Goal: Task Accomplishment & Management: Manage account settings

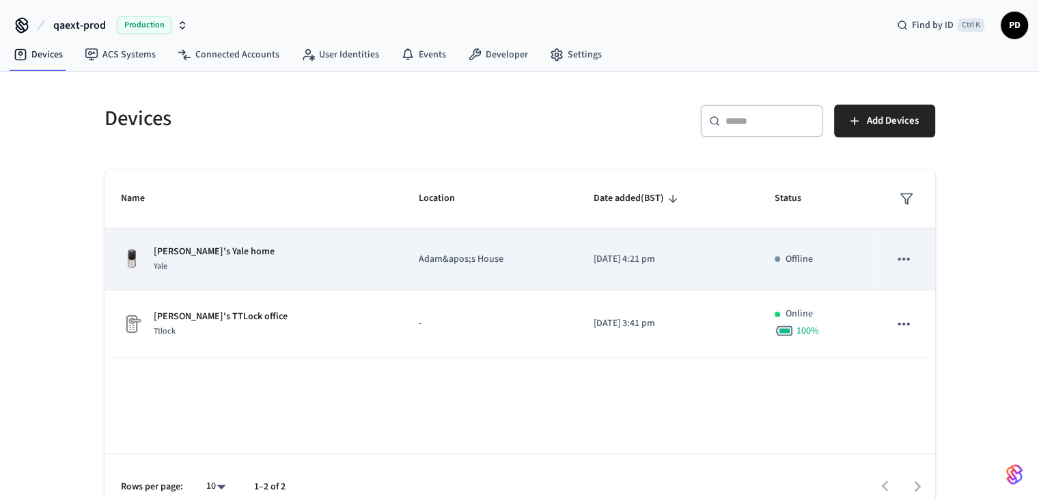
click at [200, 254] on p "[PERSON_NAME]'s Yale home" at bounding box center [214, 252] width 121 height 14
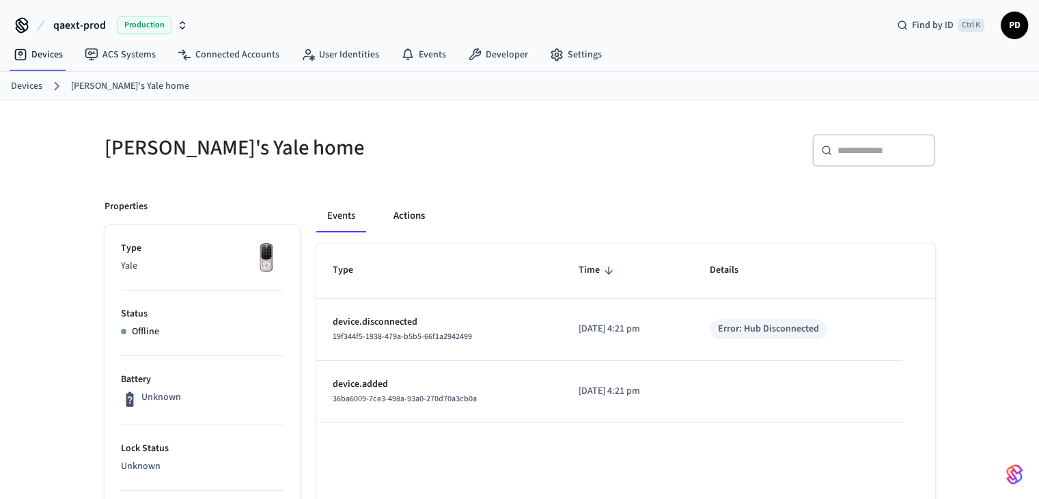
click at [402, 217] on button "Actions" at bounding box center [409, 216] width 53 height 33
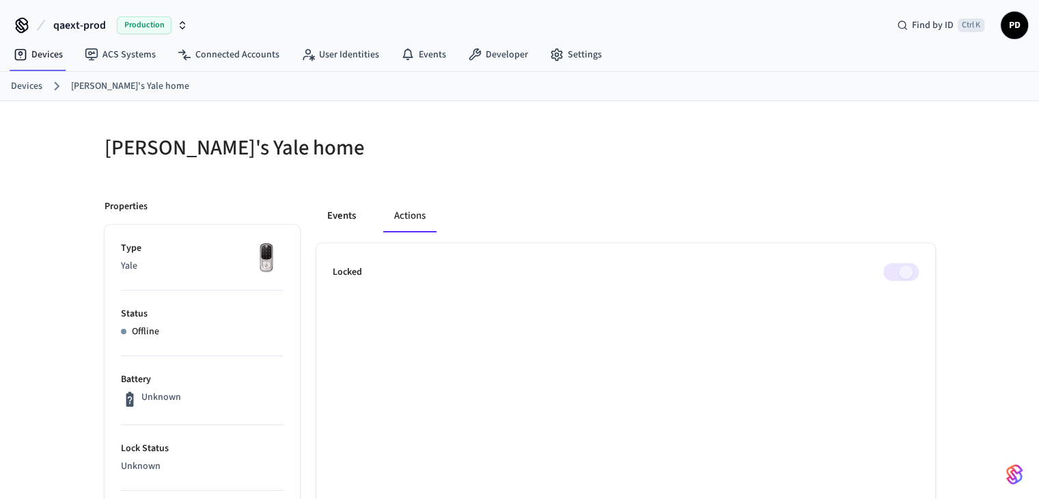
click at [355, 218] on button "Events" at bounding box center [341, 216] width 51 height 33
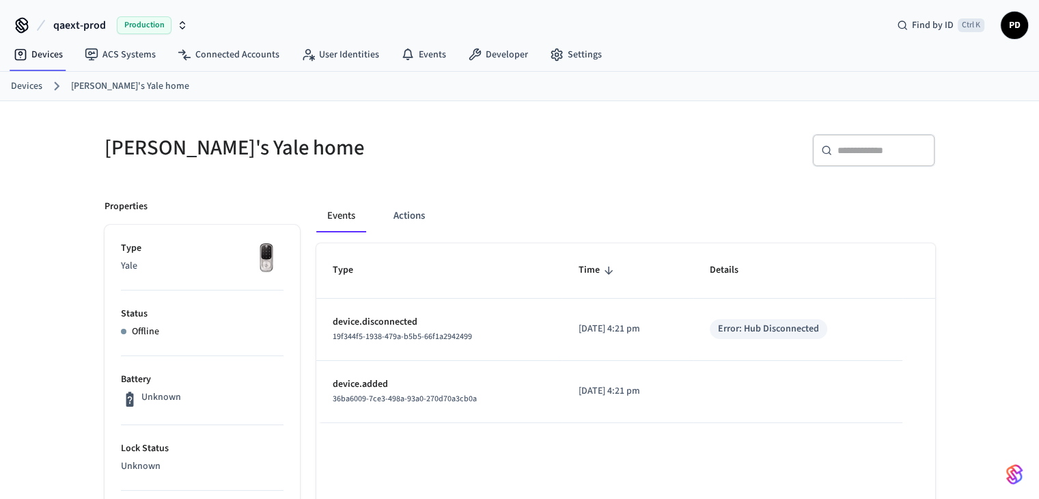
click at [35, 83] on link "Devices" at bounding box center [26, 86] width 31 height 14
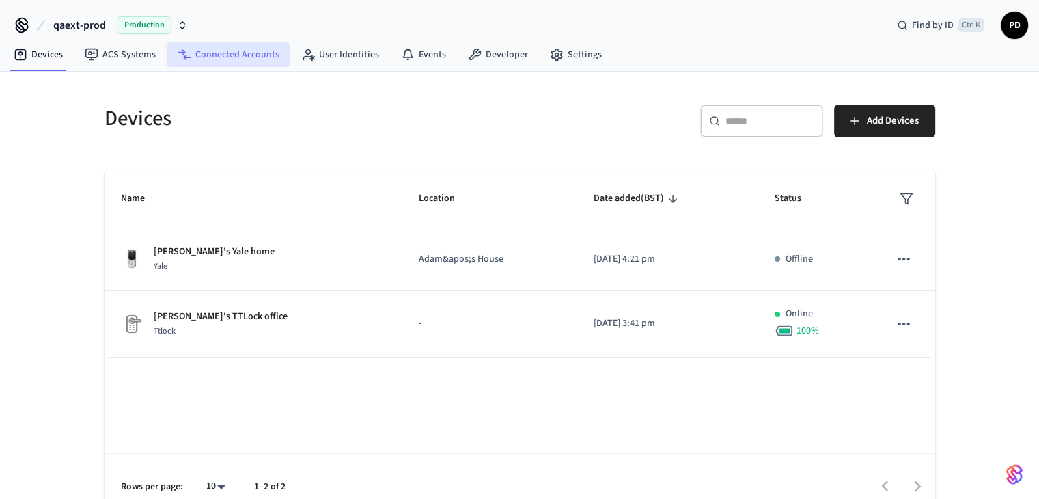
click at [247, 55] on link "Connected Accounts" at bounding box center [229, 54] width 124 height 25
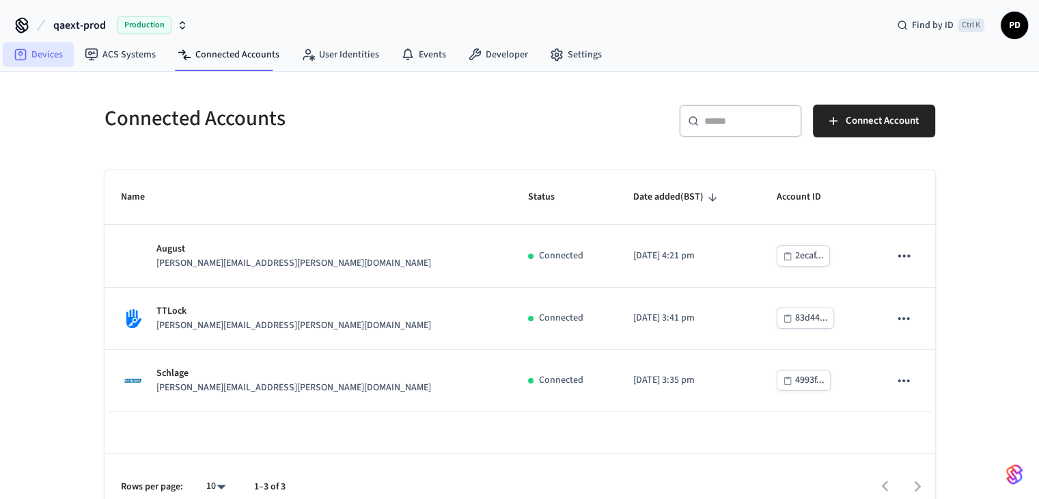
click at [43, 61] on link "Devices" at bounding box center [38, 54] width 71 height 25
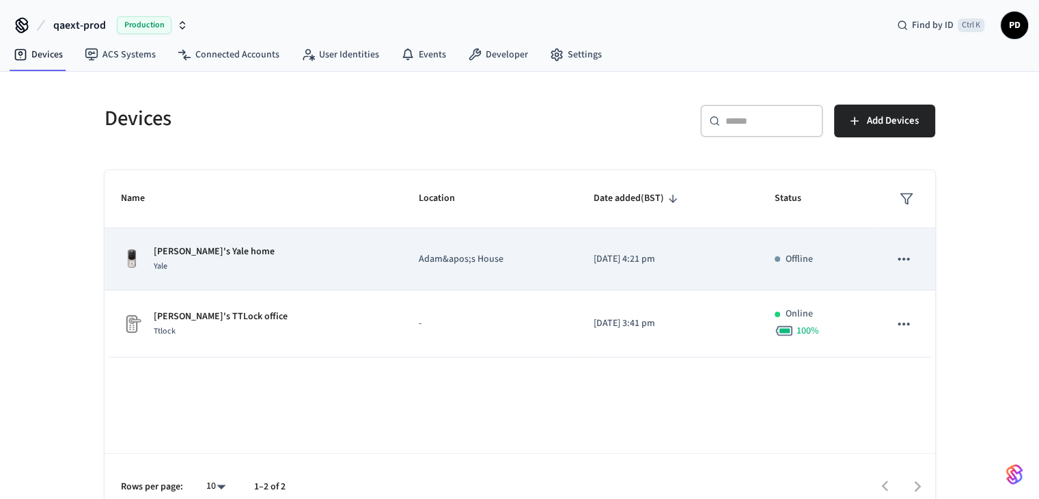
click at [775, 264] on div "Offline" at bounding box center [816, 259] width 83 height 14
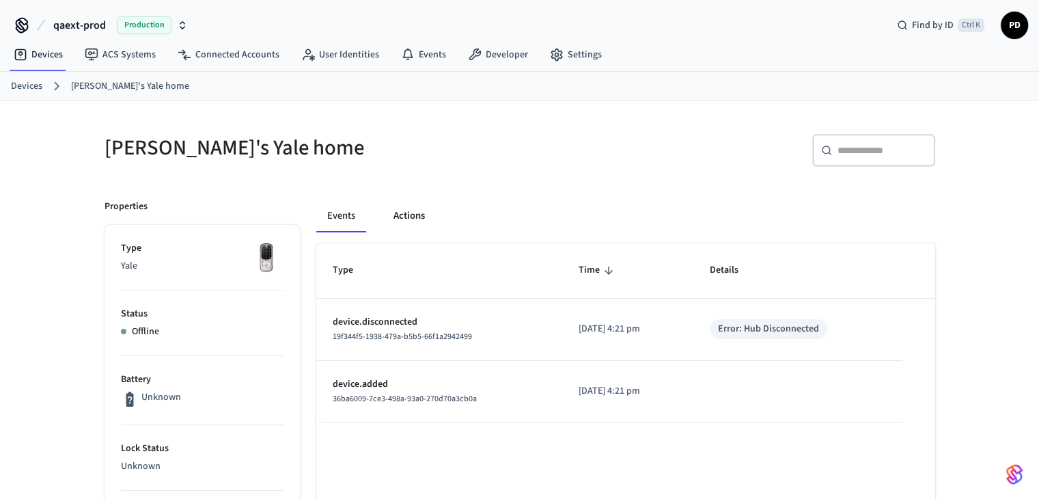
click at [417, 224] on button "Actions" at bounding box center [409, 216] width 53 height 33
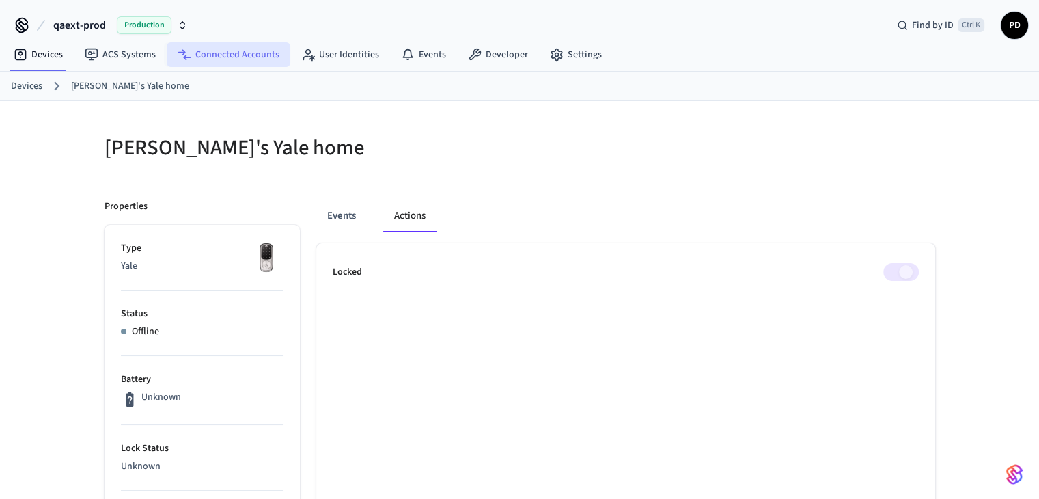
click at [221, 53] on link "Connected Accounts" at bounding box center [229, 54] width 124 height 25
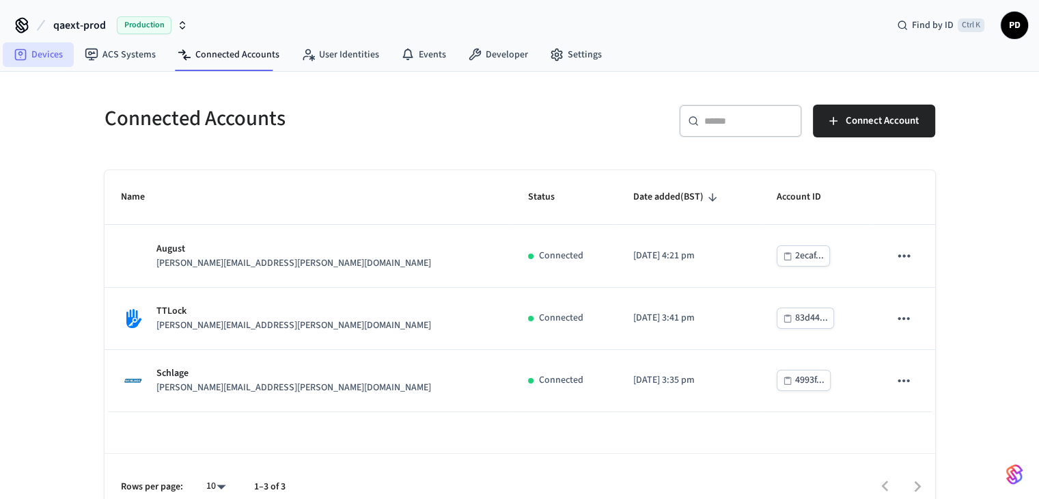
click at [57, 50] on link "Devices" at bounding box center [38, 54] width 71 height 25
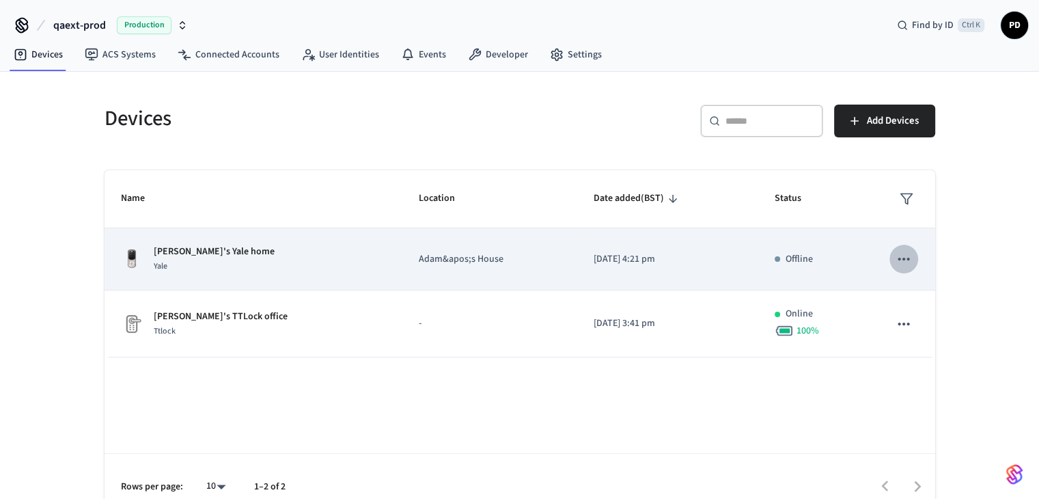
click at [901, 266] on icon "sticky table" at bounding box center [904, 259] width 18 height 18
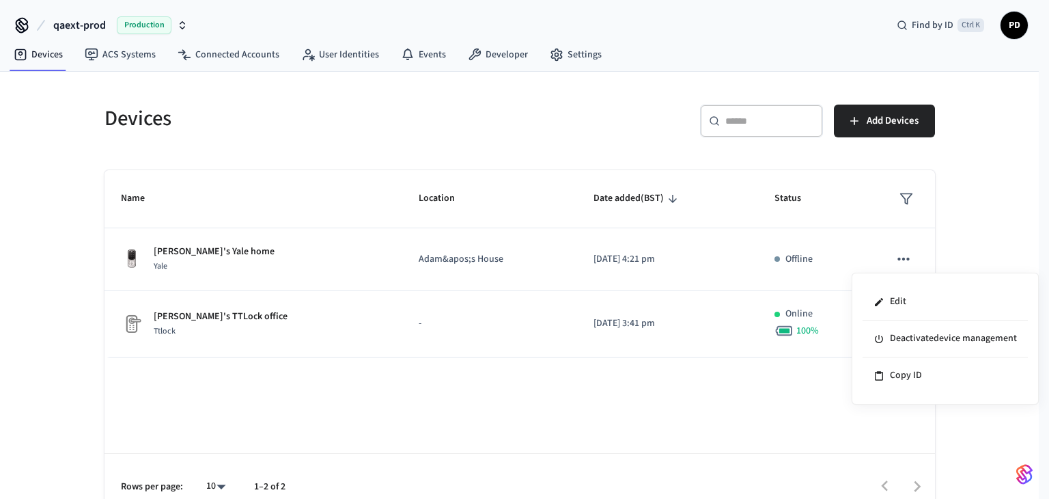
click at [232, 55] on div at bounding box center [524, 249] width 1049 height 499
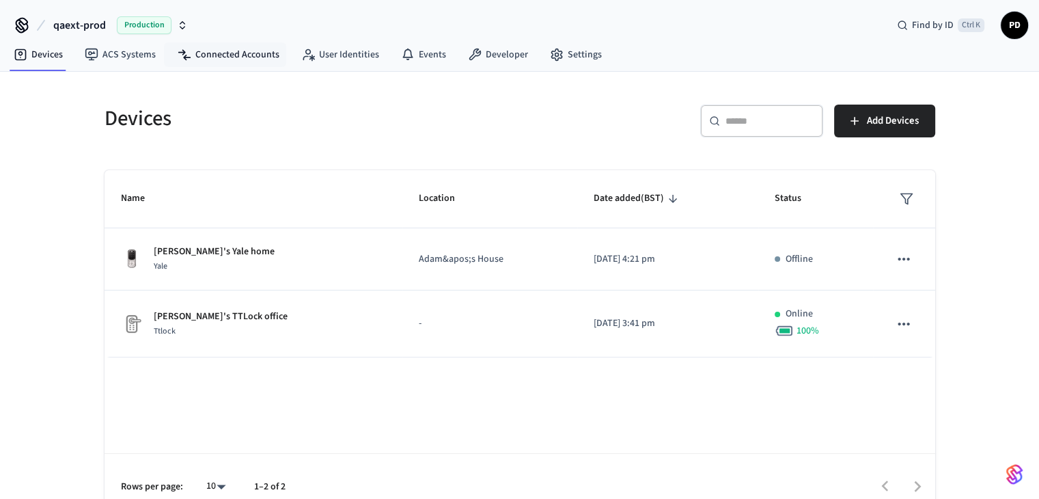
click at [232, 55] on link "Connected Accounts" at bounding box center [229, 54] width 124 height 25
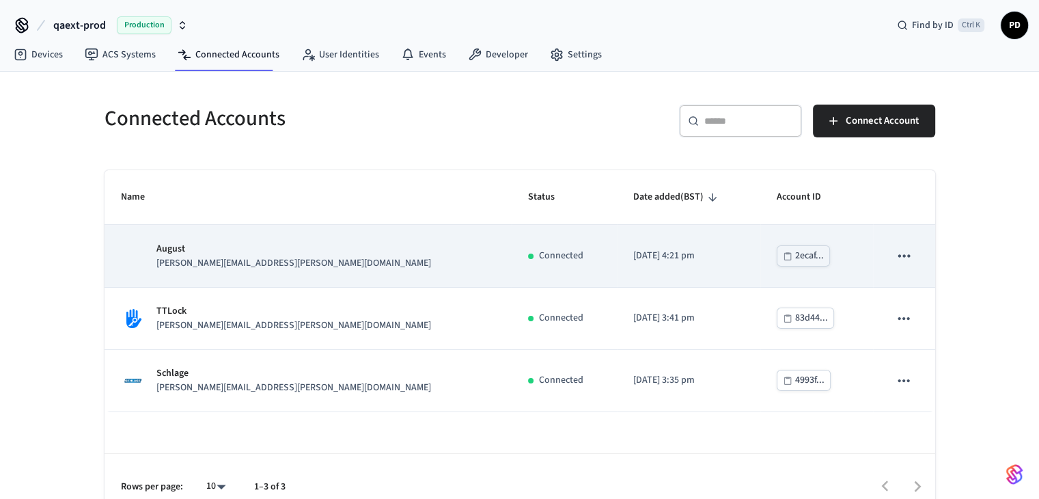
click at [197, 257] on p "[PERSON_NAME][EMAIL_ADDRESS][PERSON_NAME][DOMAIN_NAME]" at bounding box center [293, 263] width 275 height 14
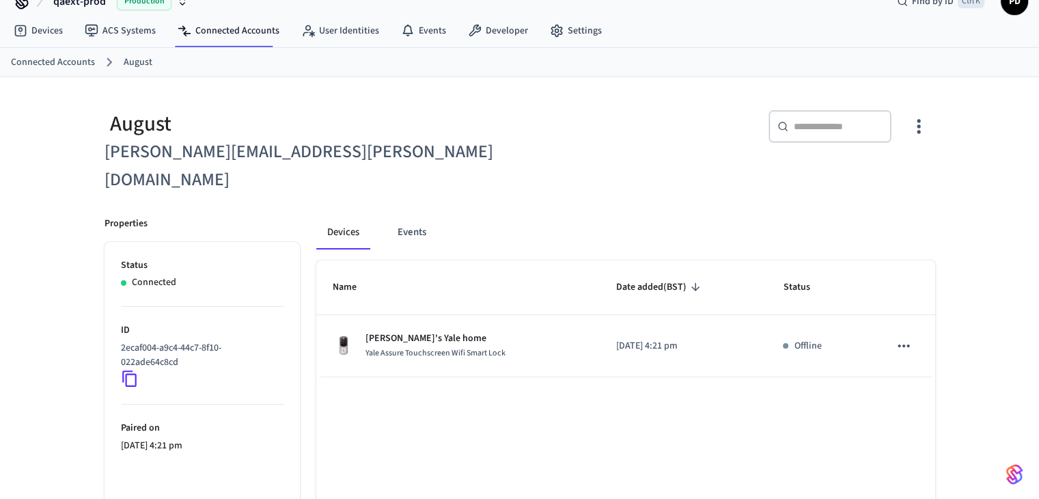
scroll to position [40, 0]
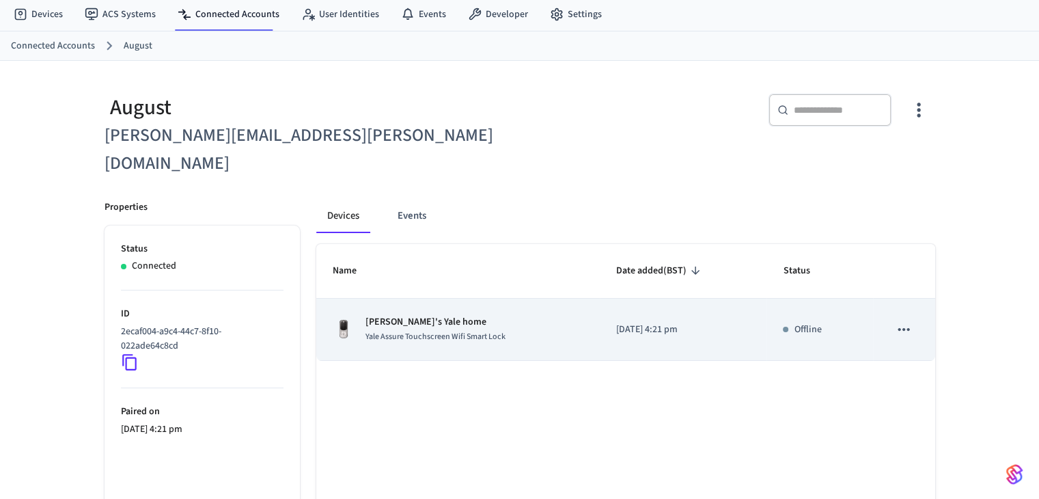
click at [815, 322] on p "Offline" at bounding box center [807, 329] width 27 height 14
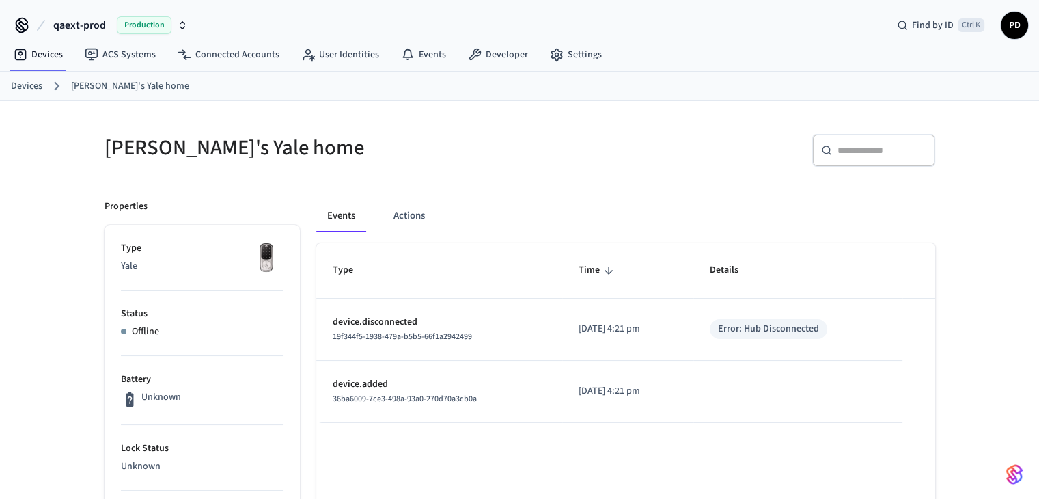
click at [15, 84] on link "Devices" at bounding box center [26, 86] width 31 height 14
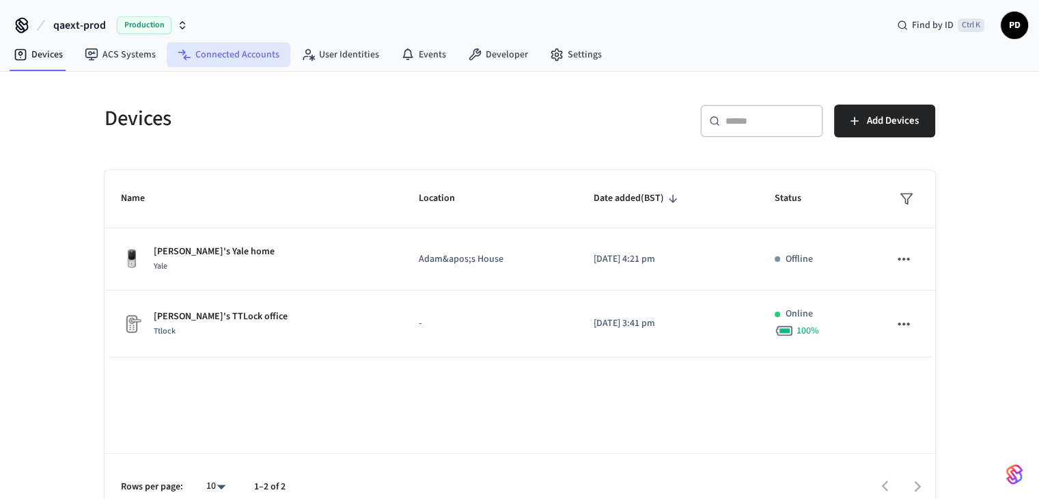
click at [230, 59] on link "Connected Accounts" at bounding box center [229, 54] width 124 height 25
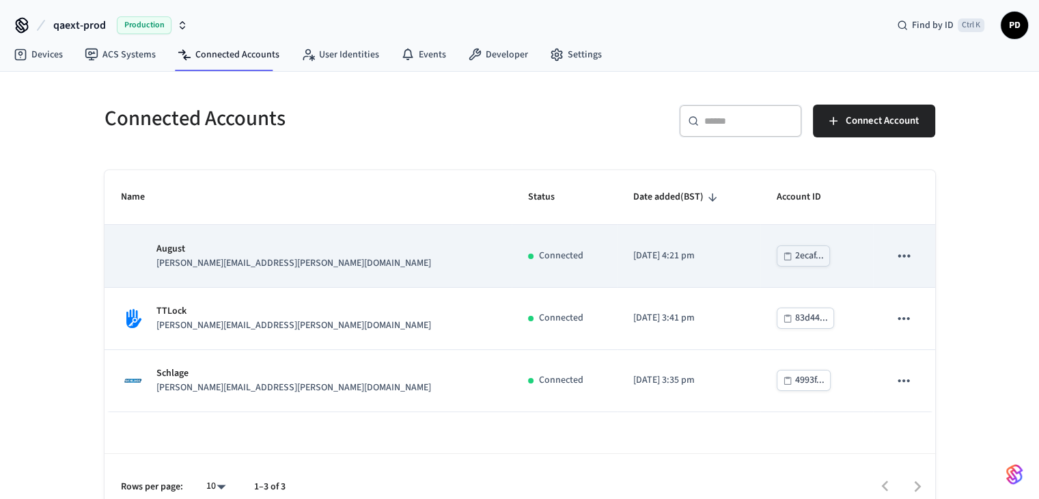
click at [128, 257] on div "[PERSON_NAME] [PERSON_NAME][EMAIL_ADDRESS][PERSON_NAME][DOMAIN_NAME]" at bounding box center [308, 256] width 375 height 29
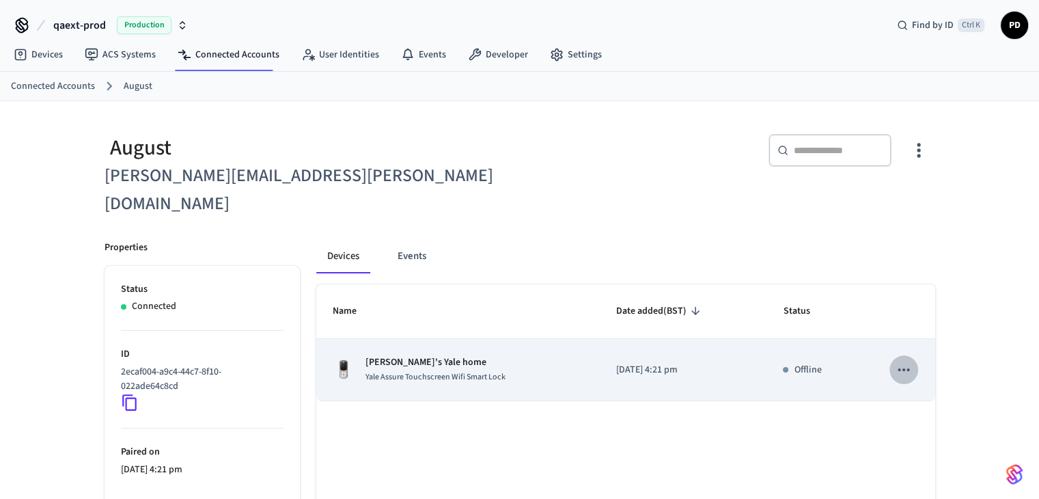
click at [904, 368] on icon "sticky table" at bounding box center [904, 369] width 12 height 3
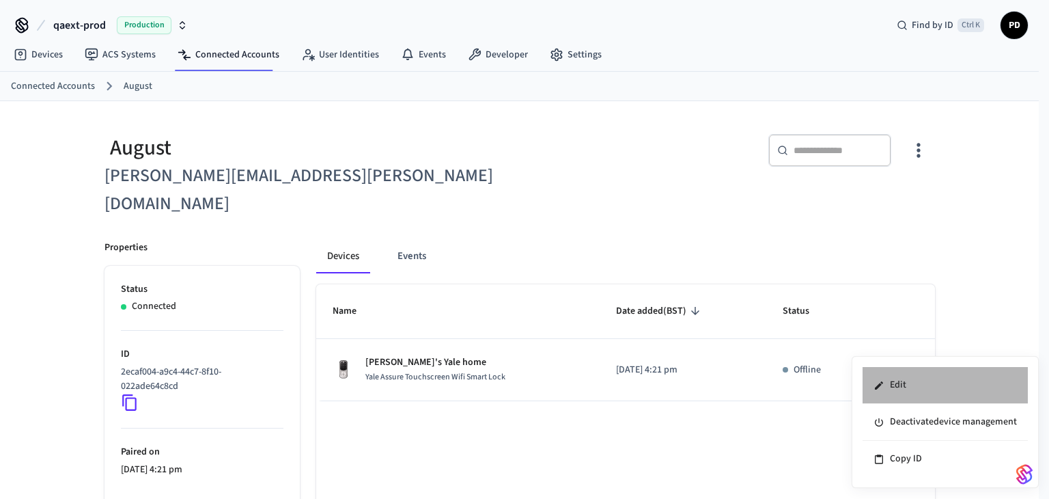
click at [926, 383] on li "Edit" at bounding box center [945, 385] width 165 height 37
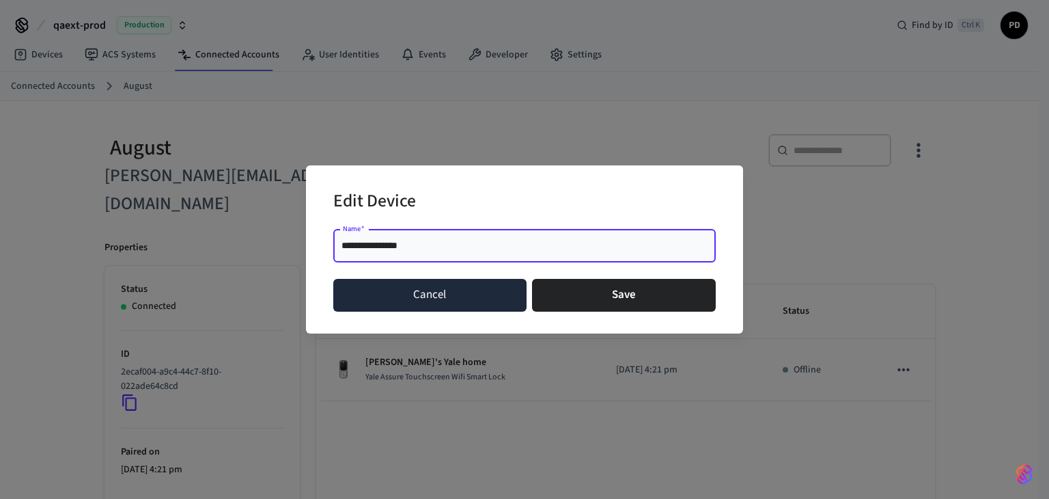
click at [477, 301] on button "Cancel" at bounding box center [429, 295] width 193 height 33
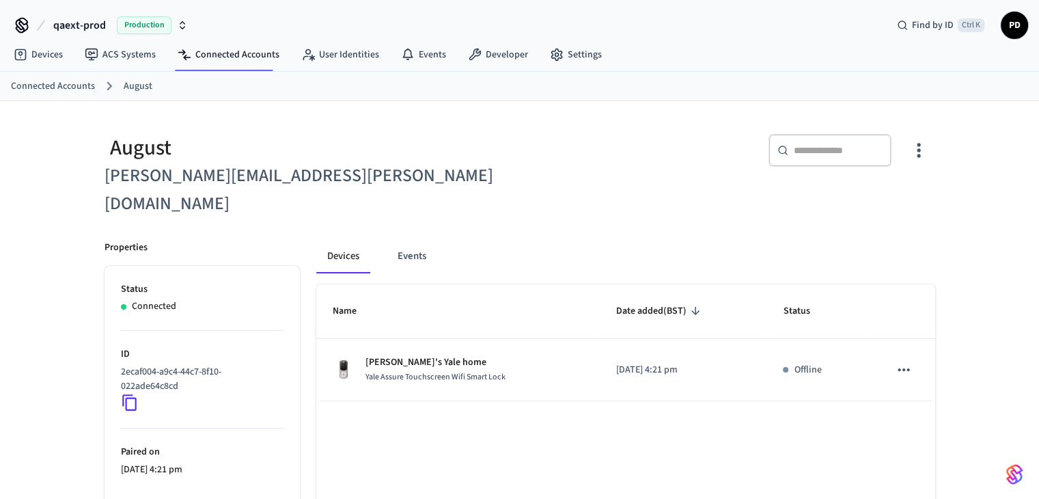
click at [52, 67] on nav "Devices ACS Systems Connected Accounts User Identities Events Developer Settings" at bounding box center [308, 55] width 610 height 31
click at [46, 55] on link "Devices" at bounding box center [38, 54] width 71 height 25
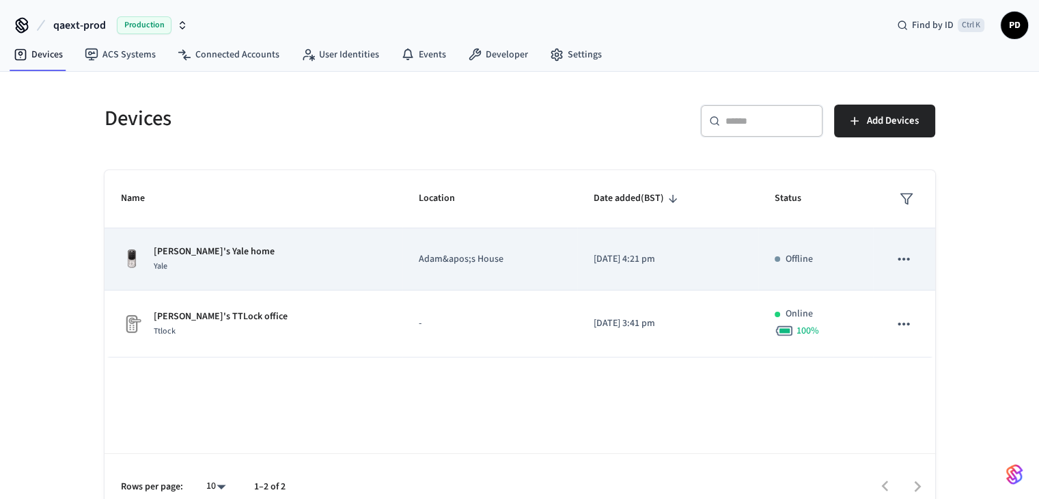
click at [908, 262] on icon "sticky table" at bounding box center [904, 259] width 18 height 18
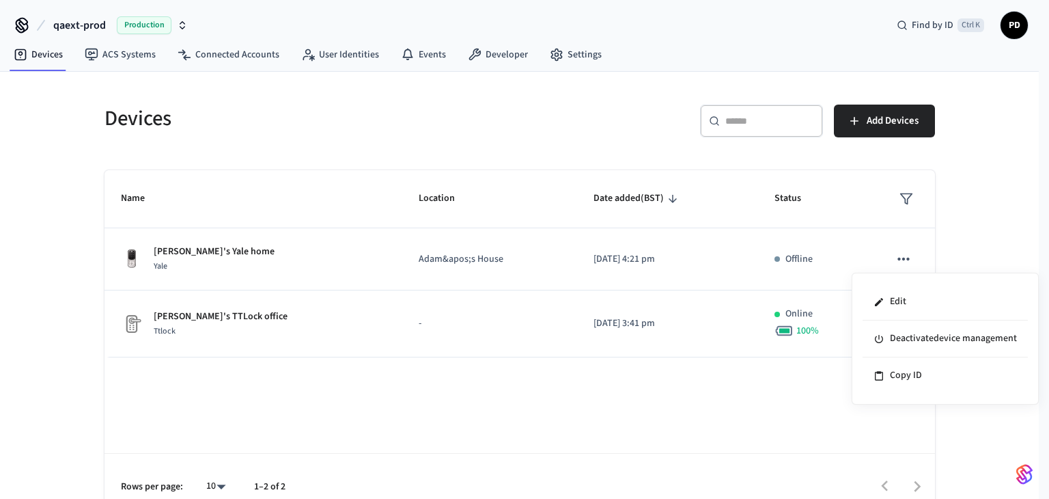
click at [230, 53] on div at bounding box center [524, 249] width 1049 height 499
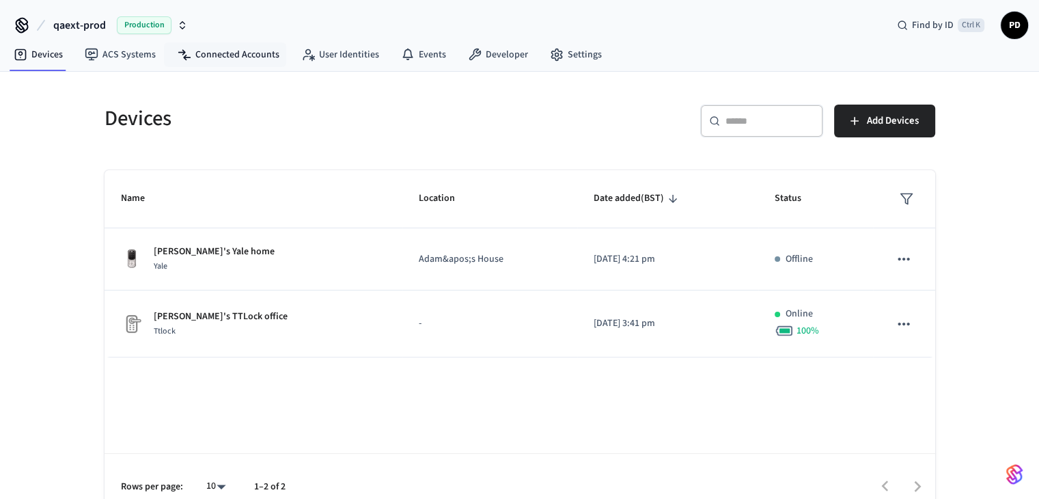
click at [230, 53] on link "Connected Accounts" at bounding box center [229, 54] width 124 height 25
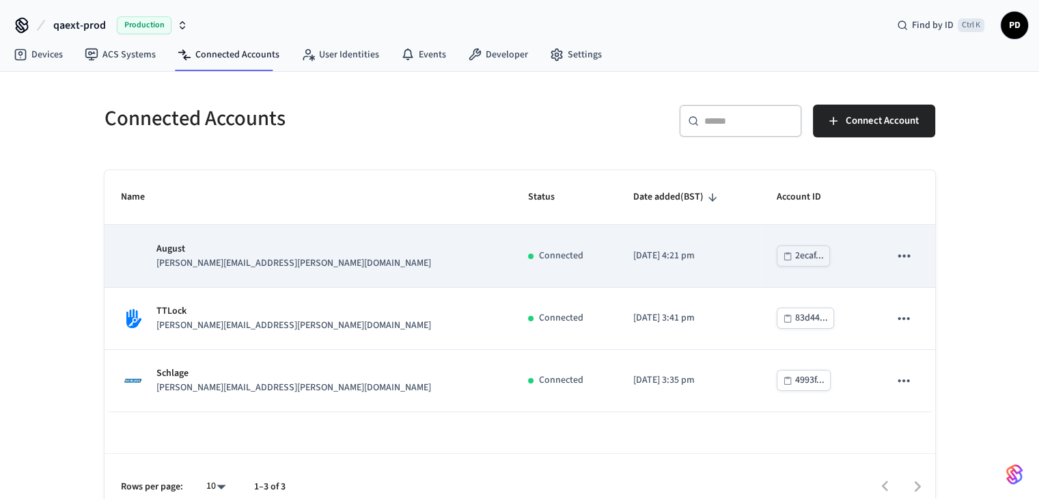
click at [905, 252] on icon "sticky table" at bounding box center [904, 256] width 18 height 18
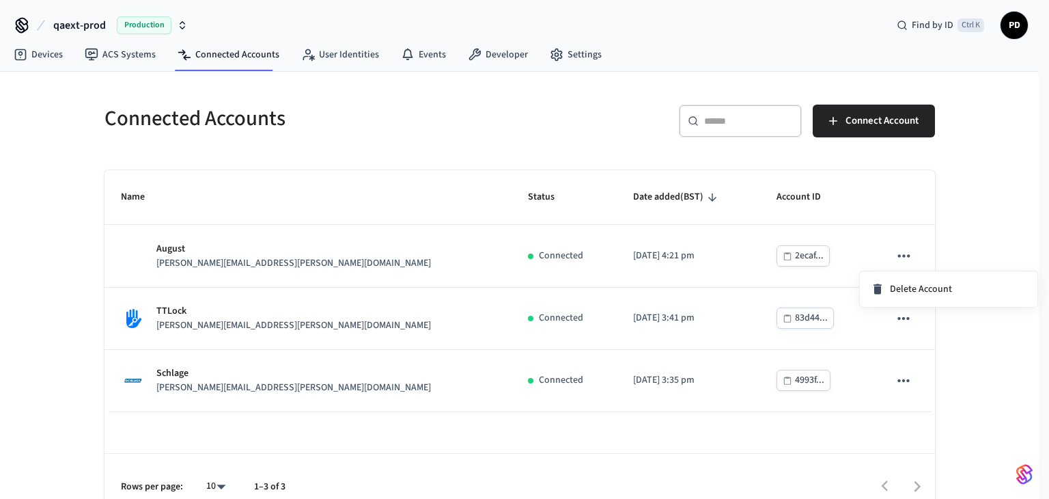
click at [58, 49] on div at bounding box center [524, 249] width 1049 height 499
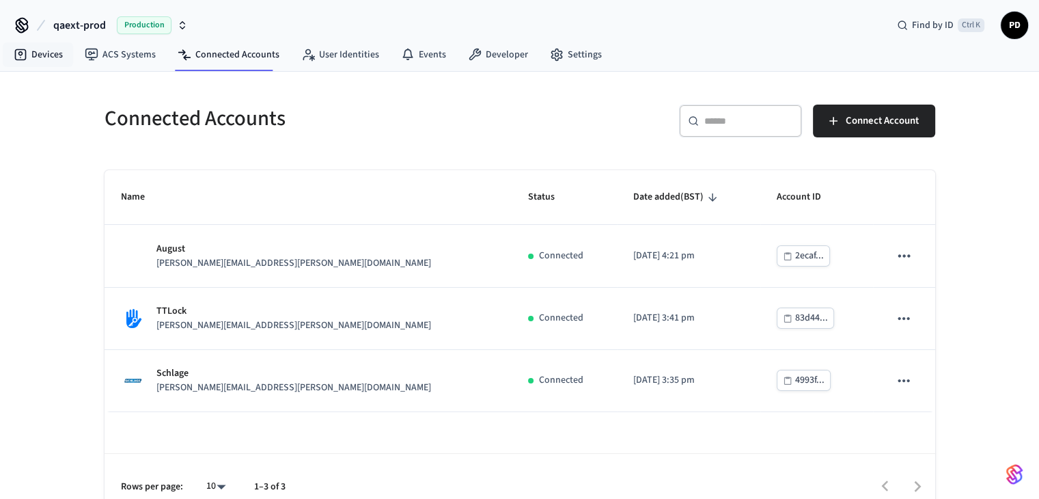
click at [58, 49] on link "Devices" at bounding box center [38, 54] width 71 height 25
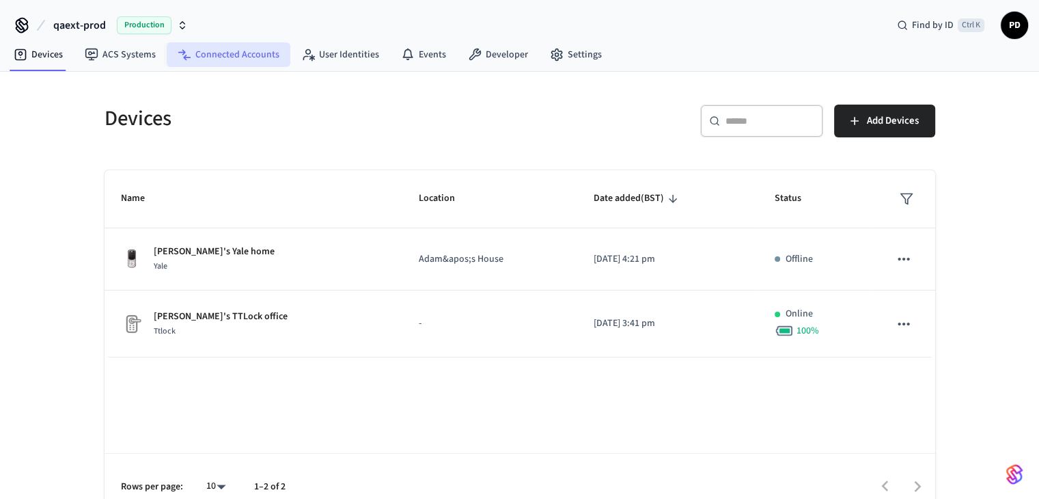
click at [227, 58] on link "Connected Accounts" at bounding box center [229, 54] width 124 height 25
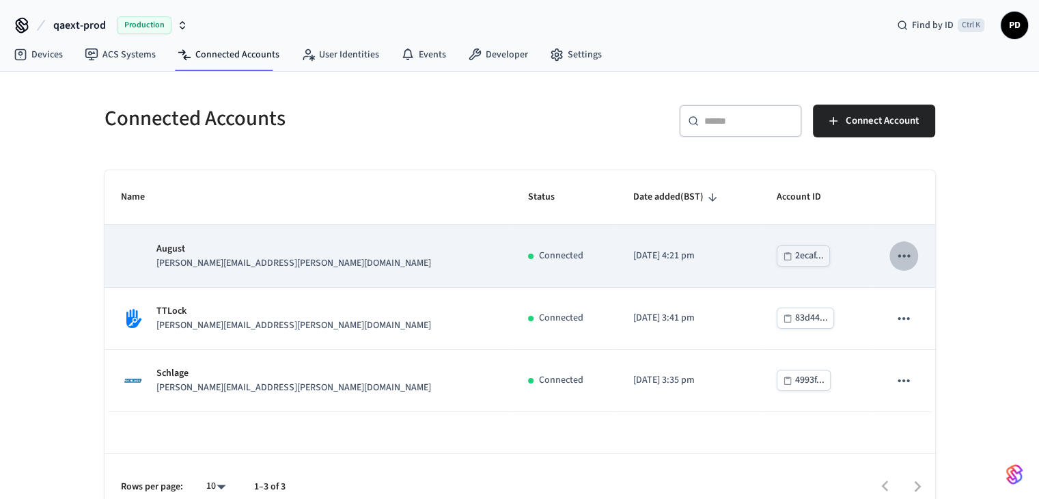
click at [902, 256] on icon "sticky table" at bounding box center [904, 256] width 18 height 18
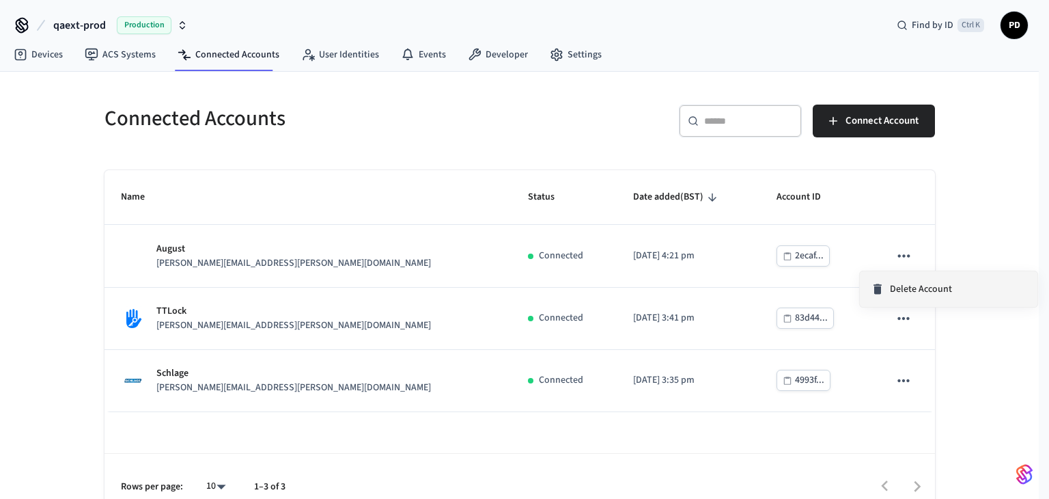
click at [904, 301] on li "Delete Account" at bounding box center [949, 289] width 178 height 36
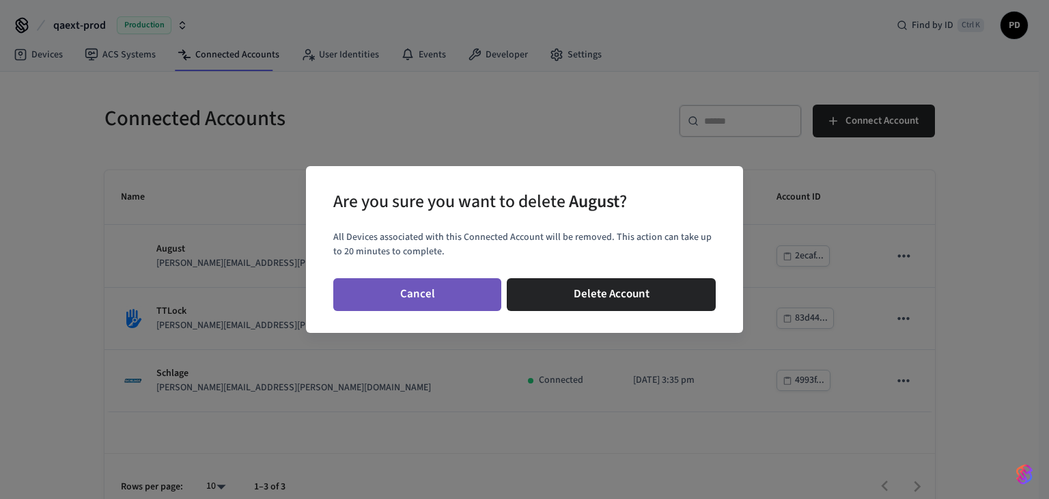
click at [451, 300] on button "Cancel" at bounding box center [417, 294] width 168 height 33
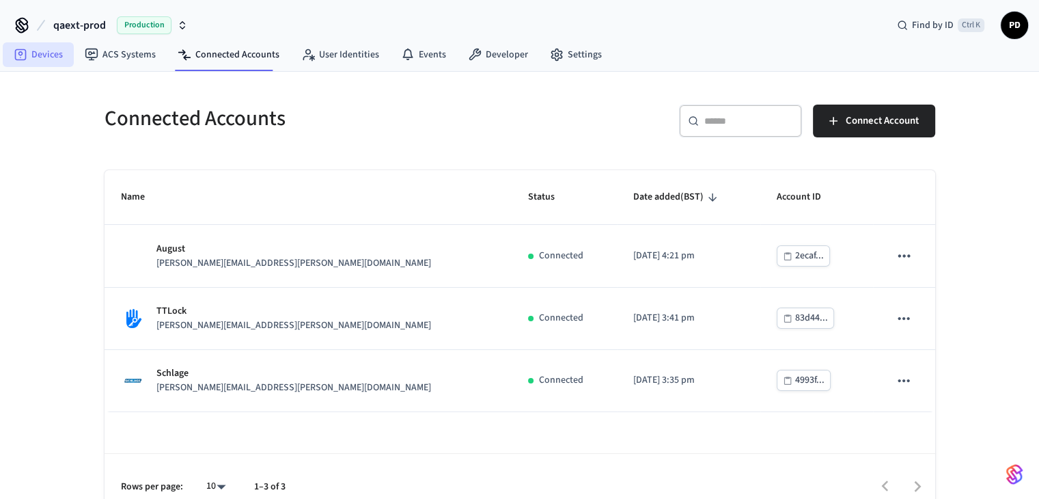
click at [48, 55] on link "Devices" at bounding box center [38, 54] width 71 height 25
